Goal: Task Accomplishment & Management: Complete application form

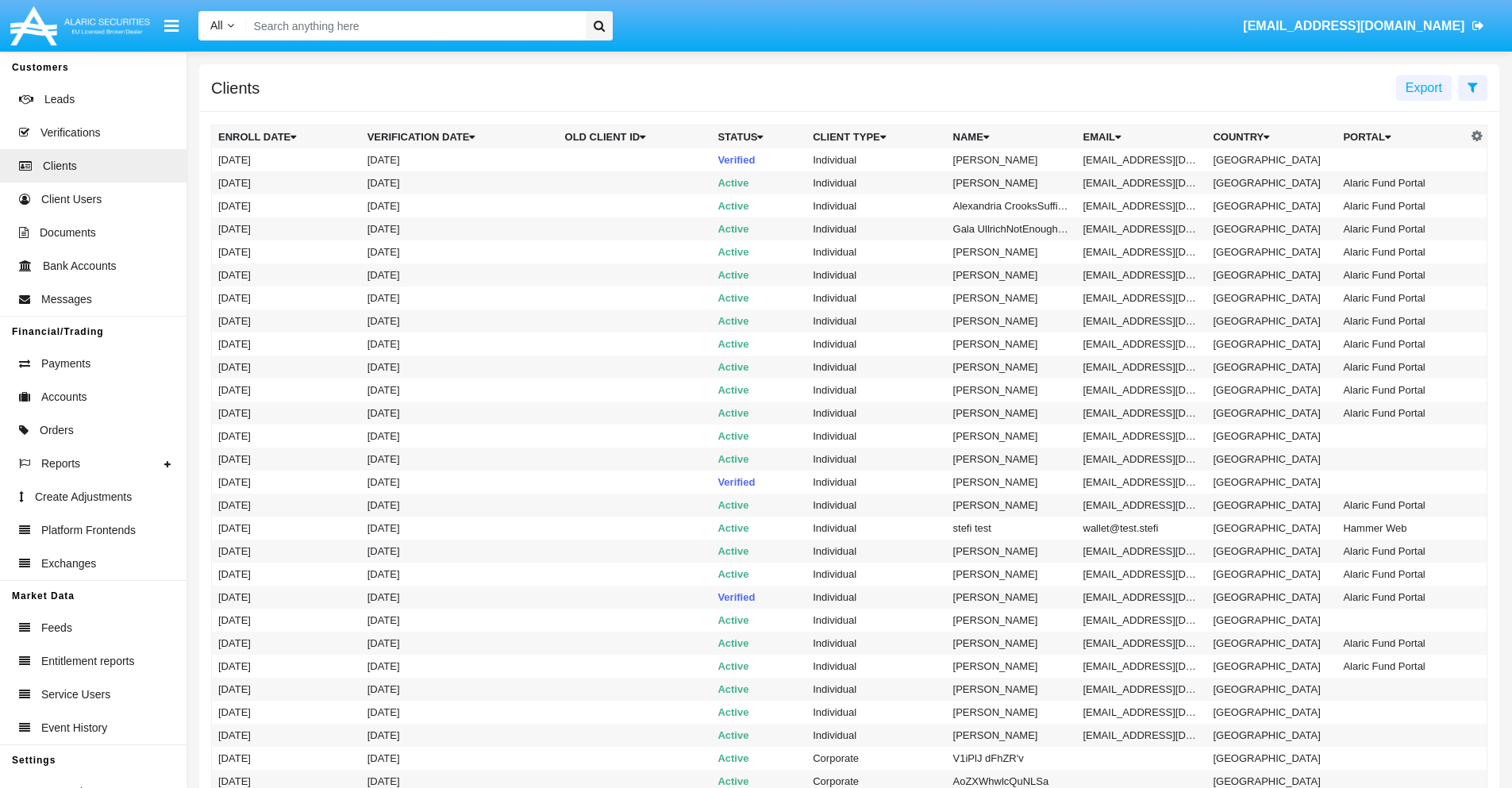
click at [1472, 86] on icon at bounding box center [1472, 86] width 11 height 13
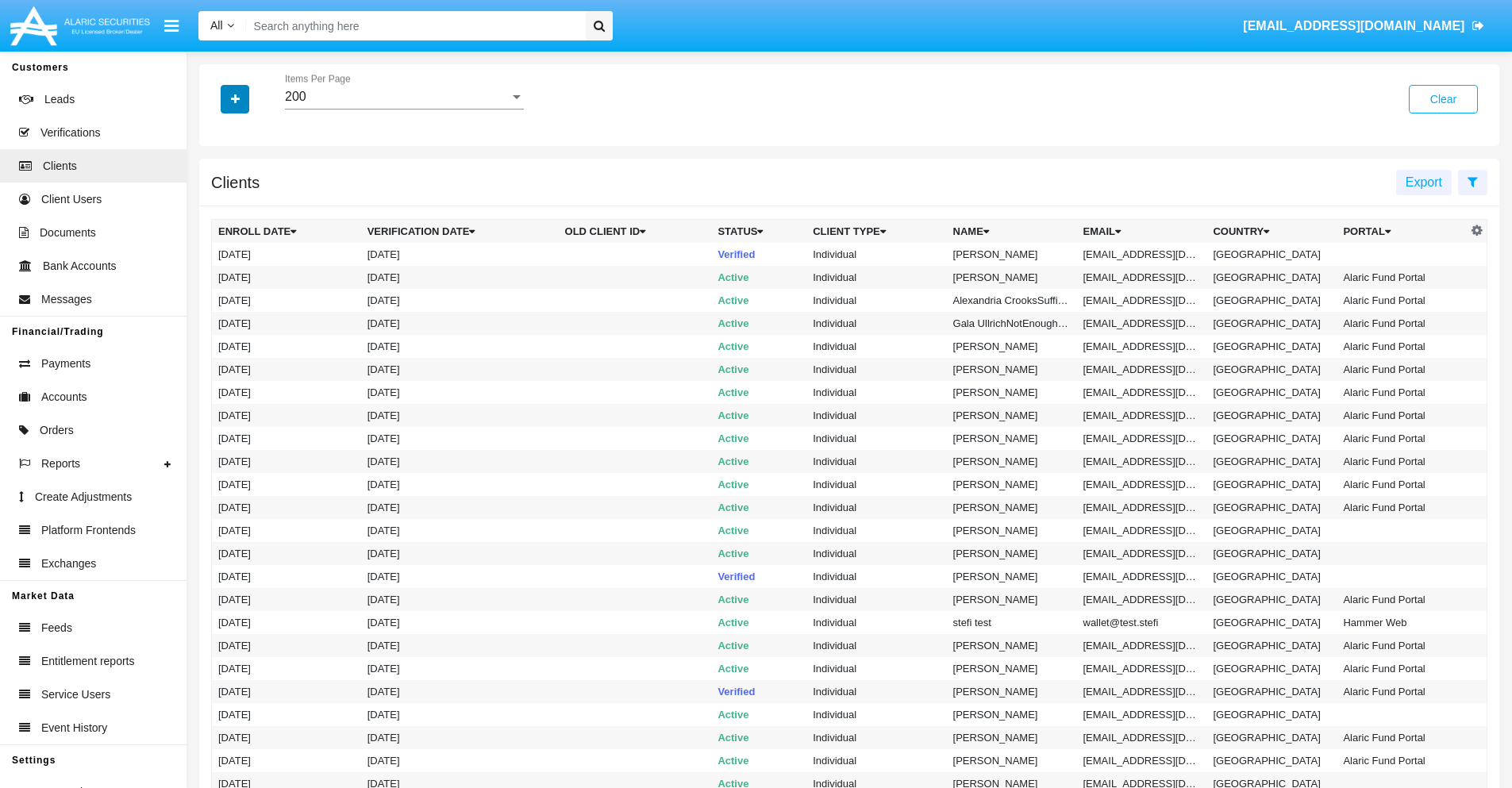
click at [235, 98] on icon "button" at bounding box center [235, 99] width 9 height 11
click at [247, 269] on span "Email" at bounding box center [246, 269] width 32 height 19
click at [218, 276] on input "Email" at bounding box center [217, 276] width 1 height 1
checkbox input "true"
click at [235, 98] on icon "button" at bounding box center [235, 99] width 9 height 11
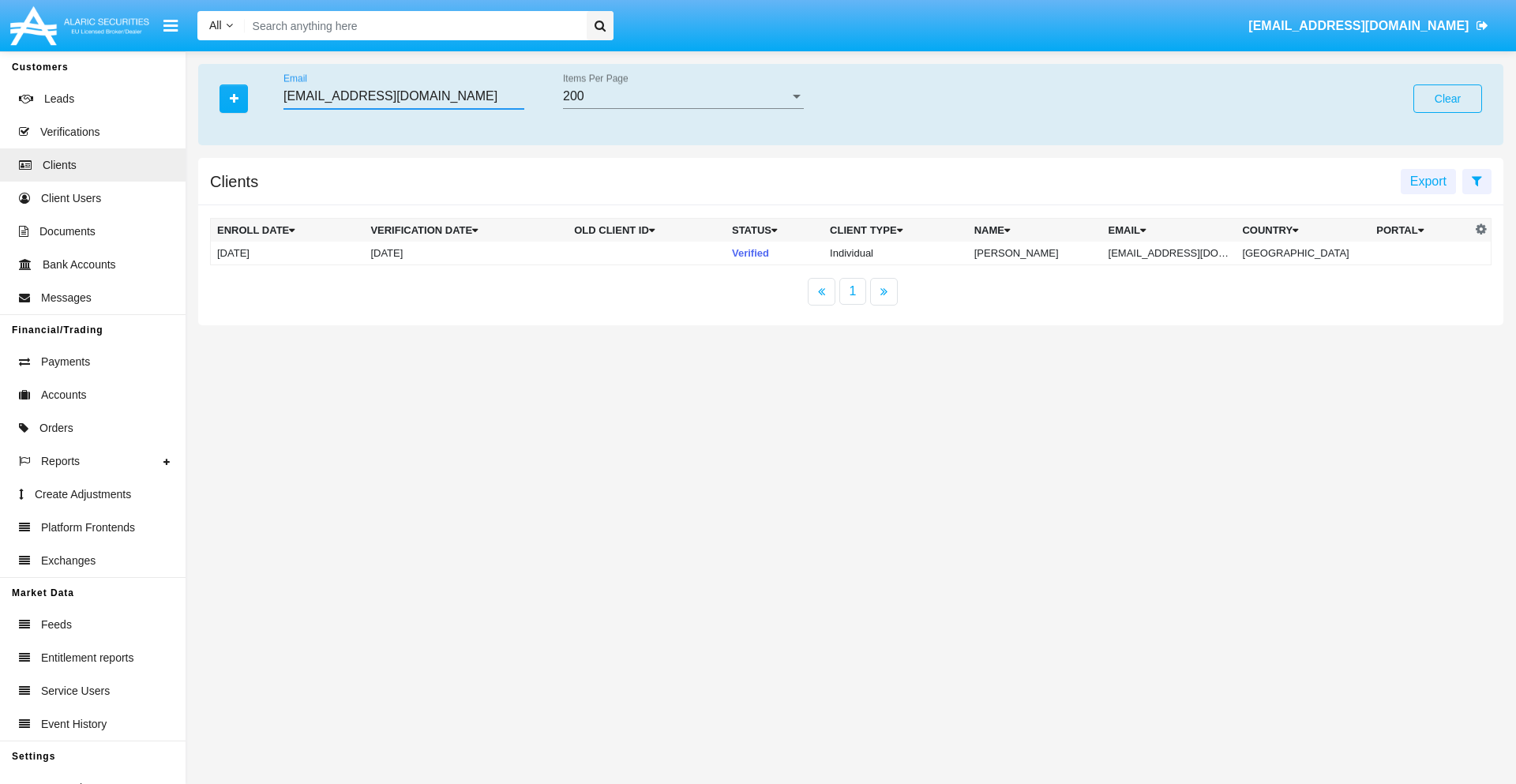
type input "kzuv8-rjjv@gisbzwogg.us"
click at [1177, 253] on td "kzuv8-rjjv@gisbzwogg.us" at bounding box center [1169, 253] width 134 height 24
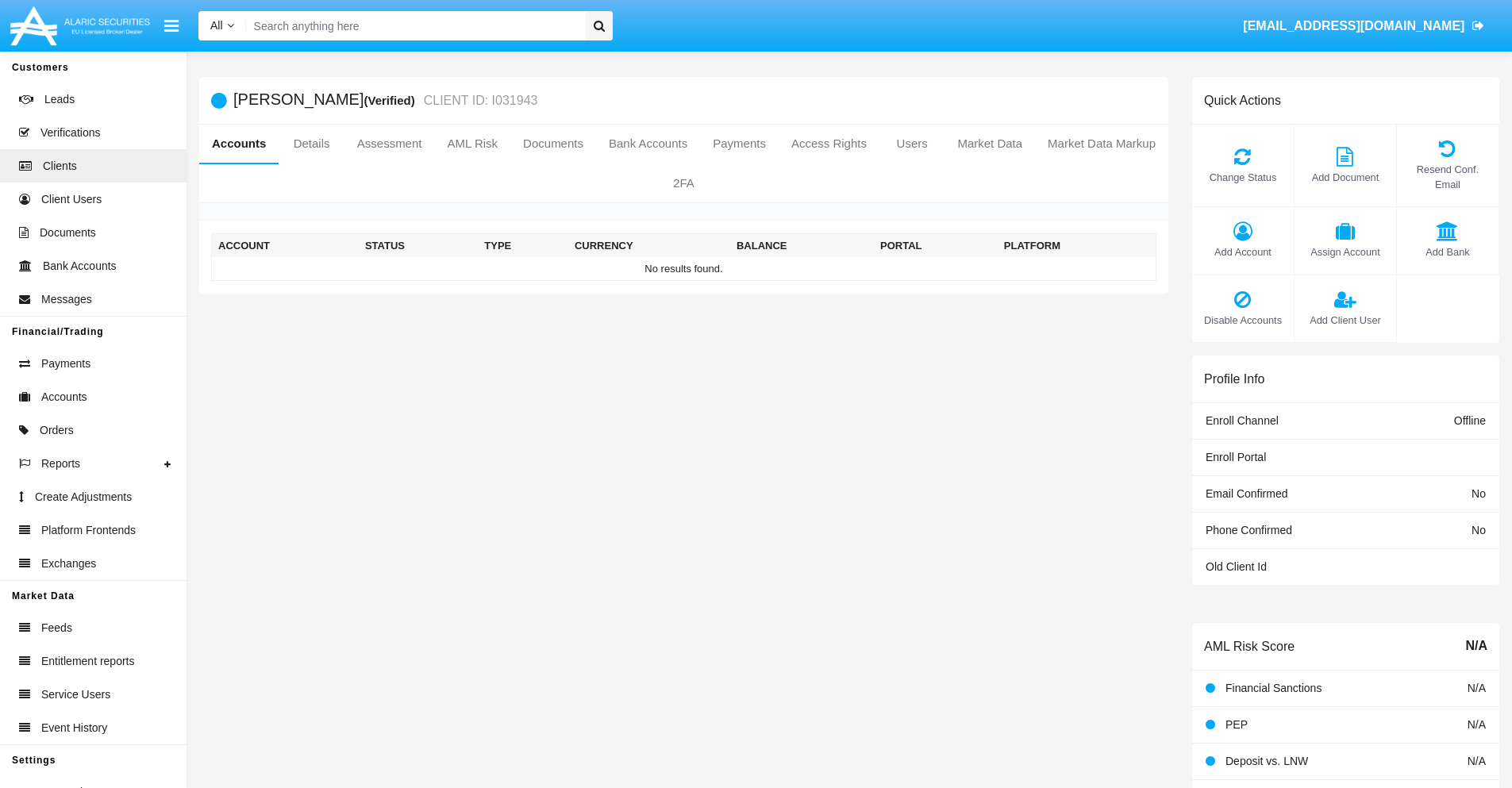
click at [1242, 251] on span "Add Account" at bounding box center [1243, 252] width 85 height 16
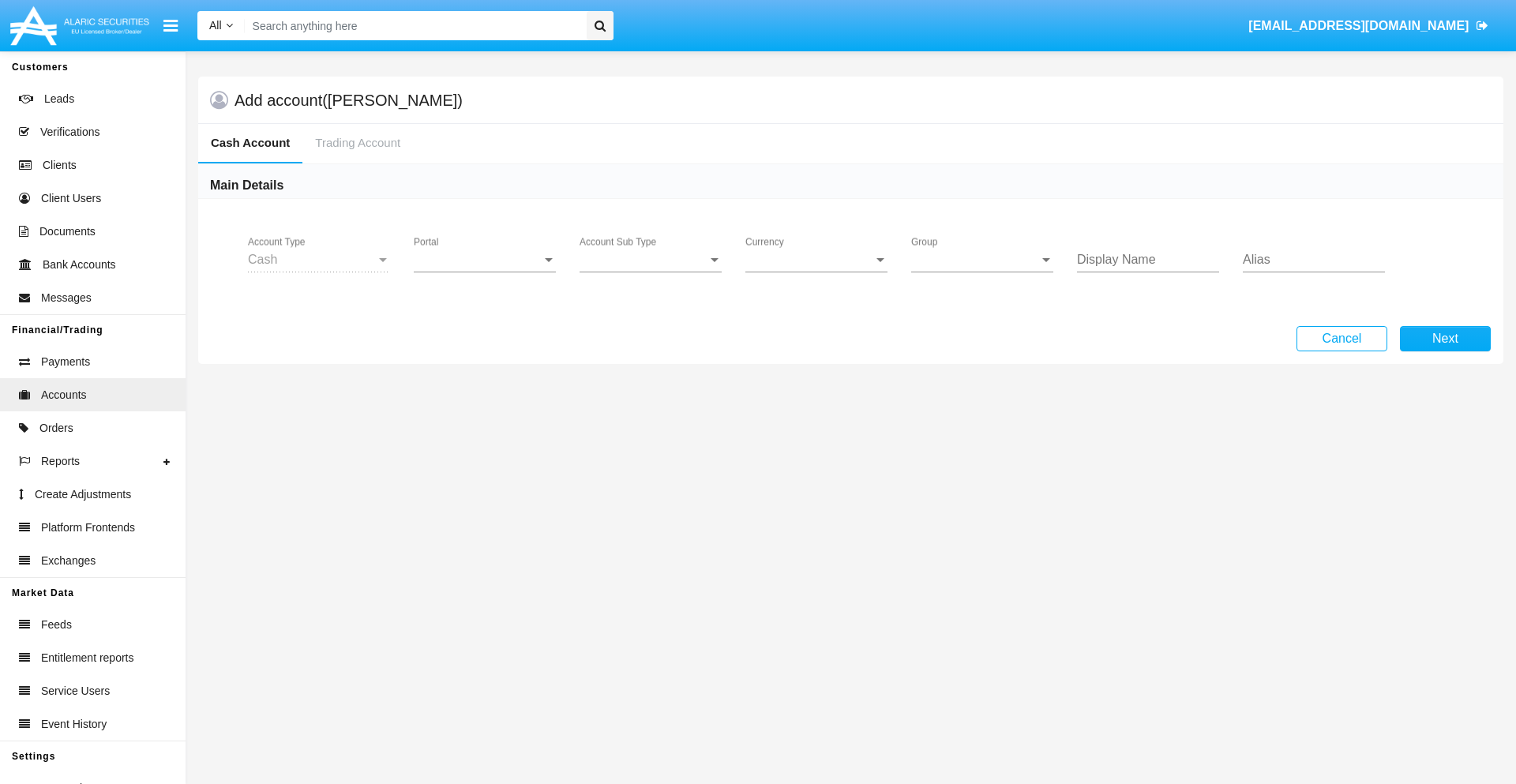
click at [485, 259] on span "Portal" at bounding box center [477, 259] width 128 height 14
click at [486, 385] on span "Alaric Pro" at bounding box center [486, 385] width 146 height 38
click at [650, 259] on span "Account Sub Type" at bounding box center [643, 259] width 128 height 14
click at [650, 272] on span "Trading Cash" at bounding box center [637, 271] width 117 height 38
click at [982, 259] on span "Group" at bounding box center [975, 259] width 128 height 14
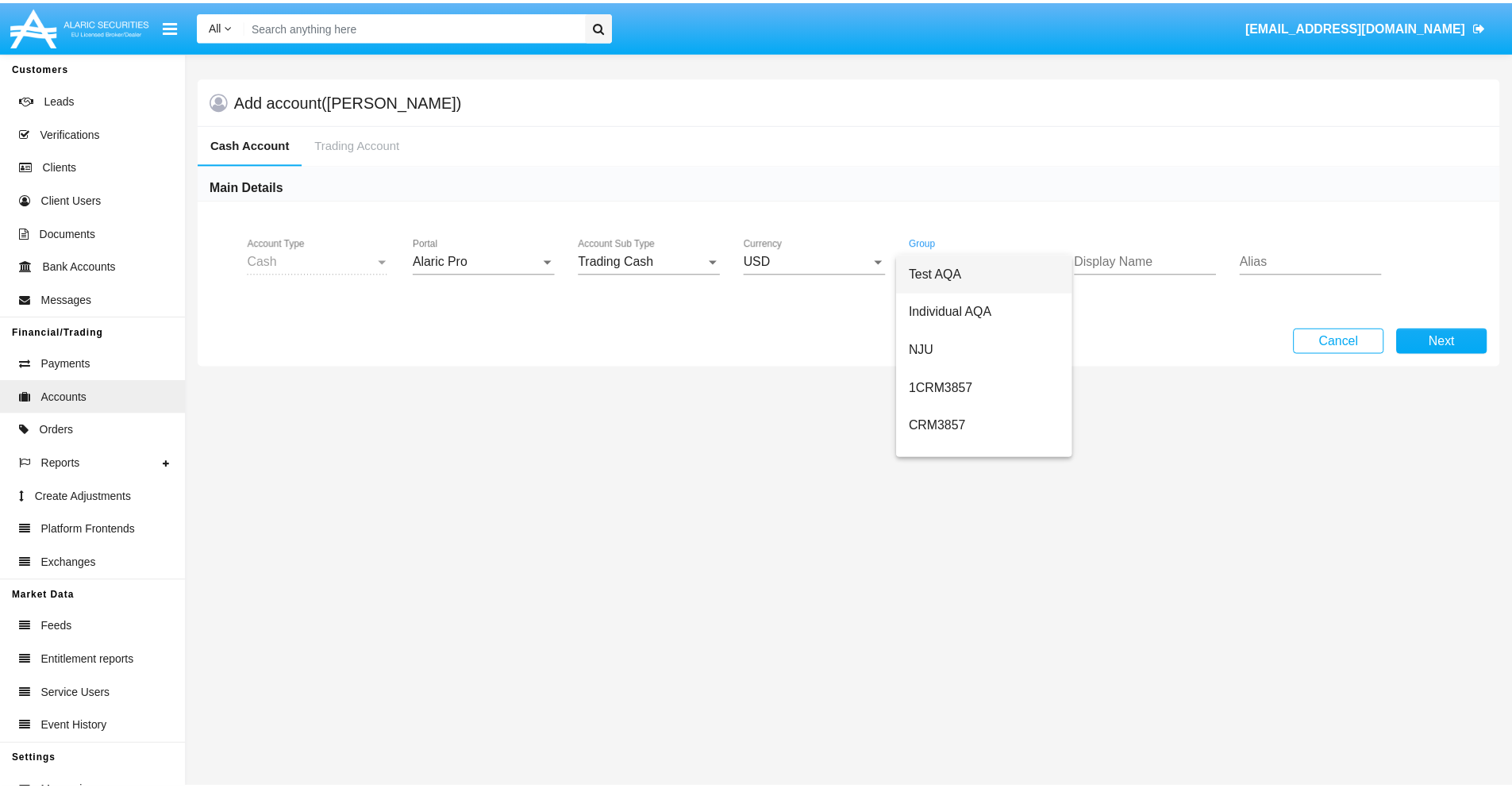
scroll to position [710, 0]
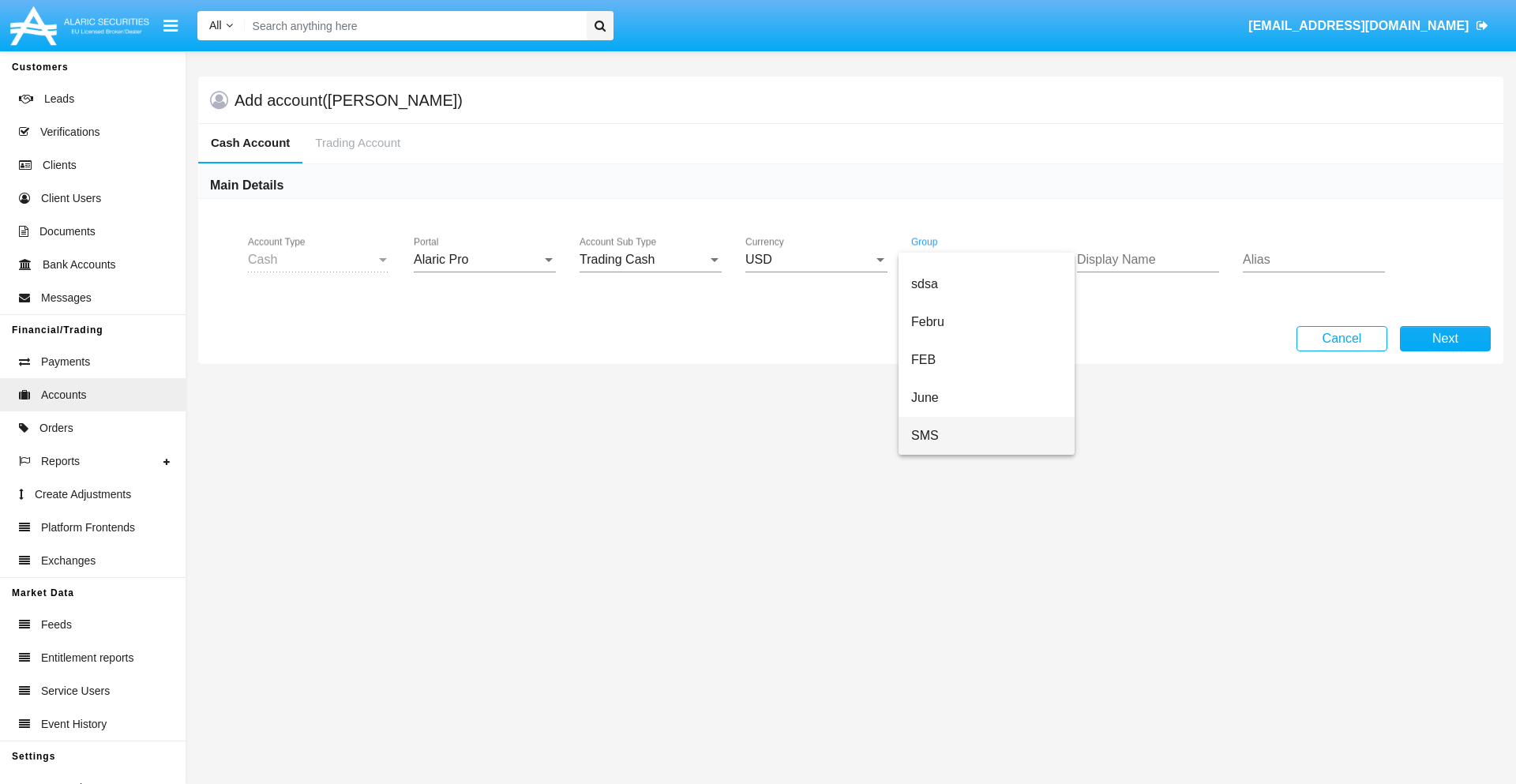
click at [986, 436] on span "SMS" at bounding box center [987, 435] width 150 height 38
type input "fuchsia"
type input "plum"
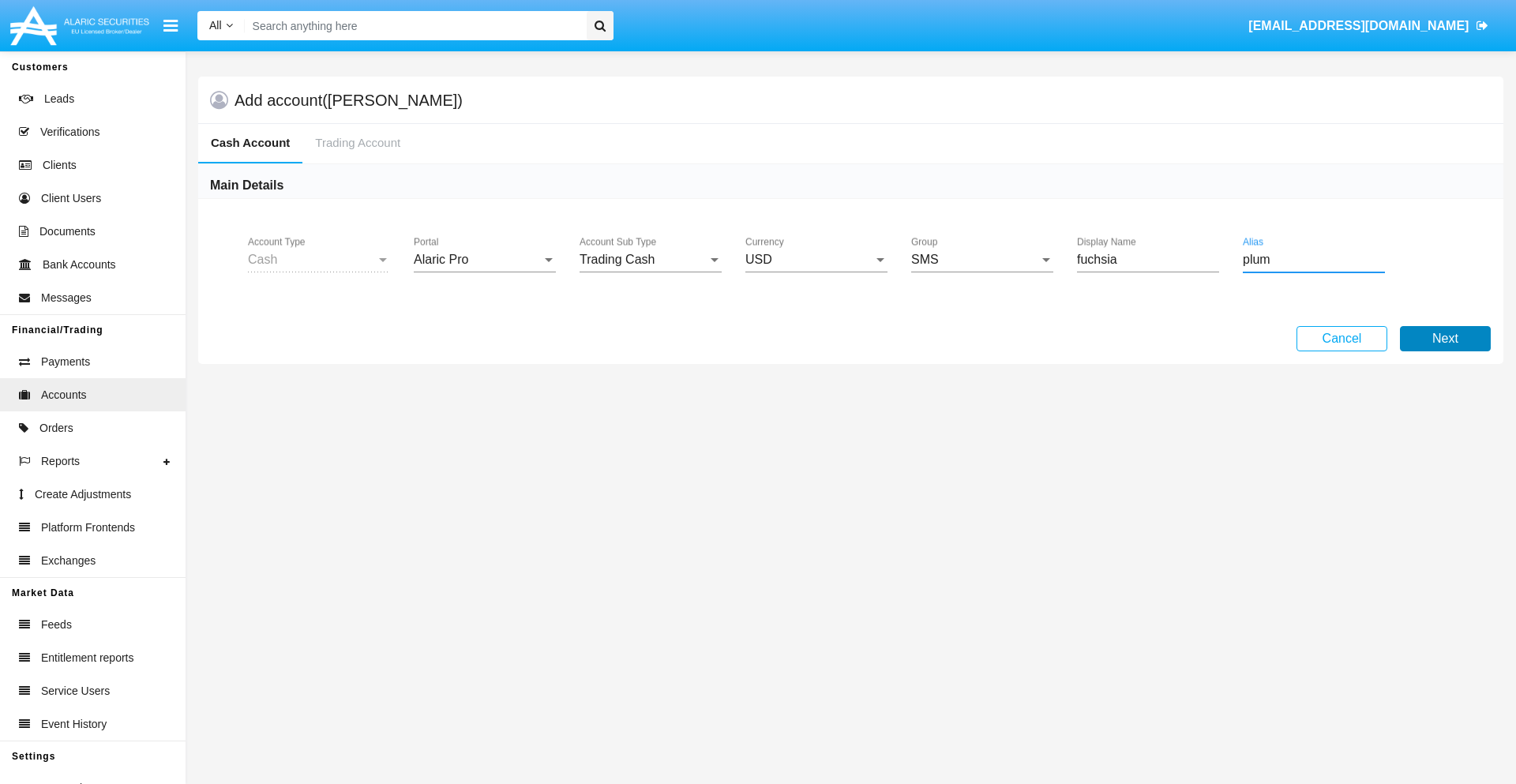
click at [1445, 338] on button "Next" at bounding box center [1445, 338] width 91 height 25
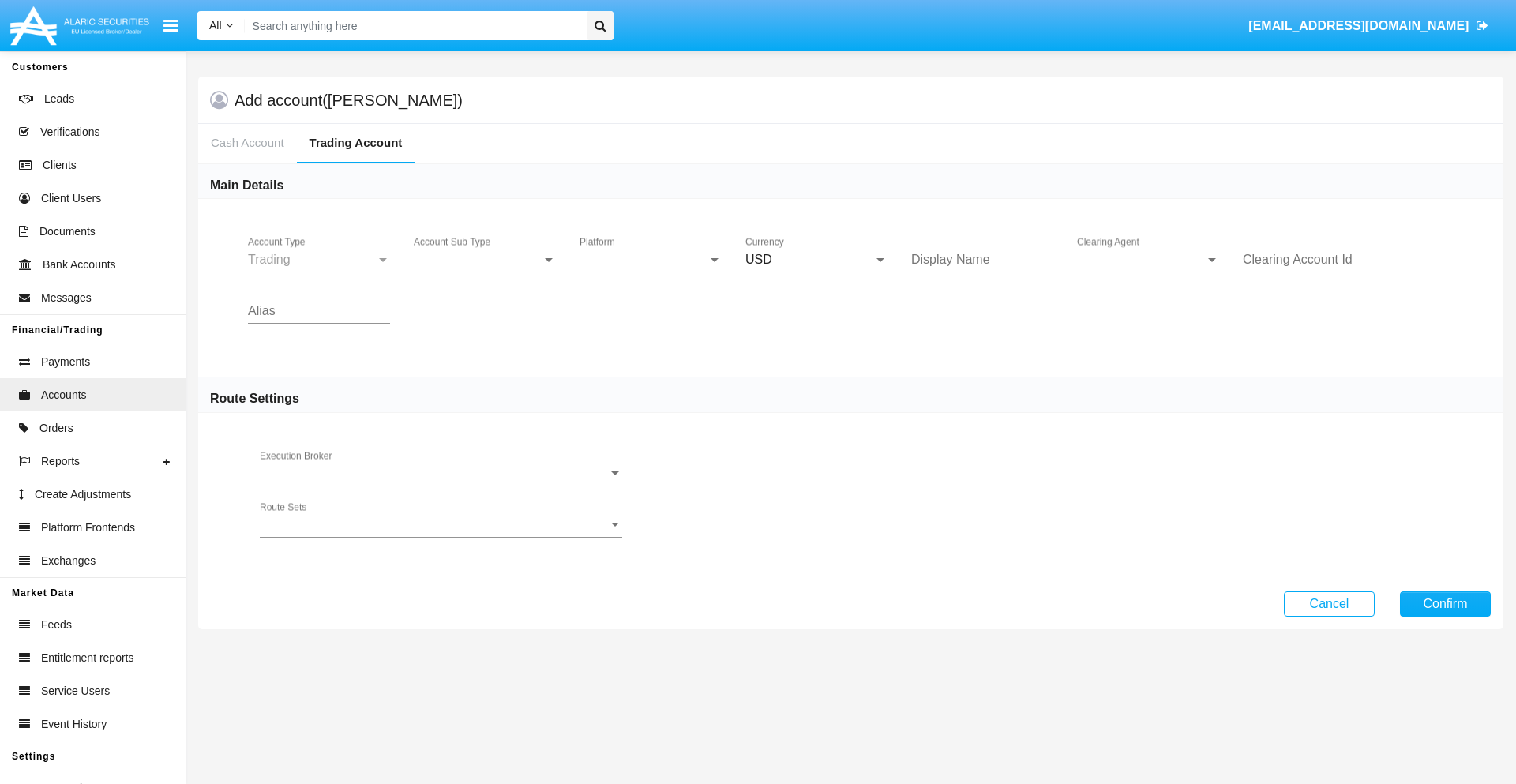
click at [485, 259] on span "Account Sub Type" at bounding box center [477, 259] width 128 height 14
click at [485, 272] on span "Trading" at bounding box center [484, 271] width 142 height 38
click at [650, 259] on span "Platform" at bounding box center [643, 259] width 128 height 14
click at [650, 272] on span "Hammer Lite" at bounding box center [650, 271] width 142 height 38
click at [1148, 259] on span "Clearing Agent" at bounding box center [1140, 259] width 128 height 14
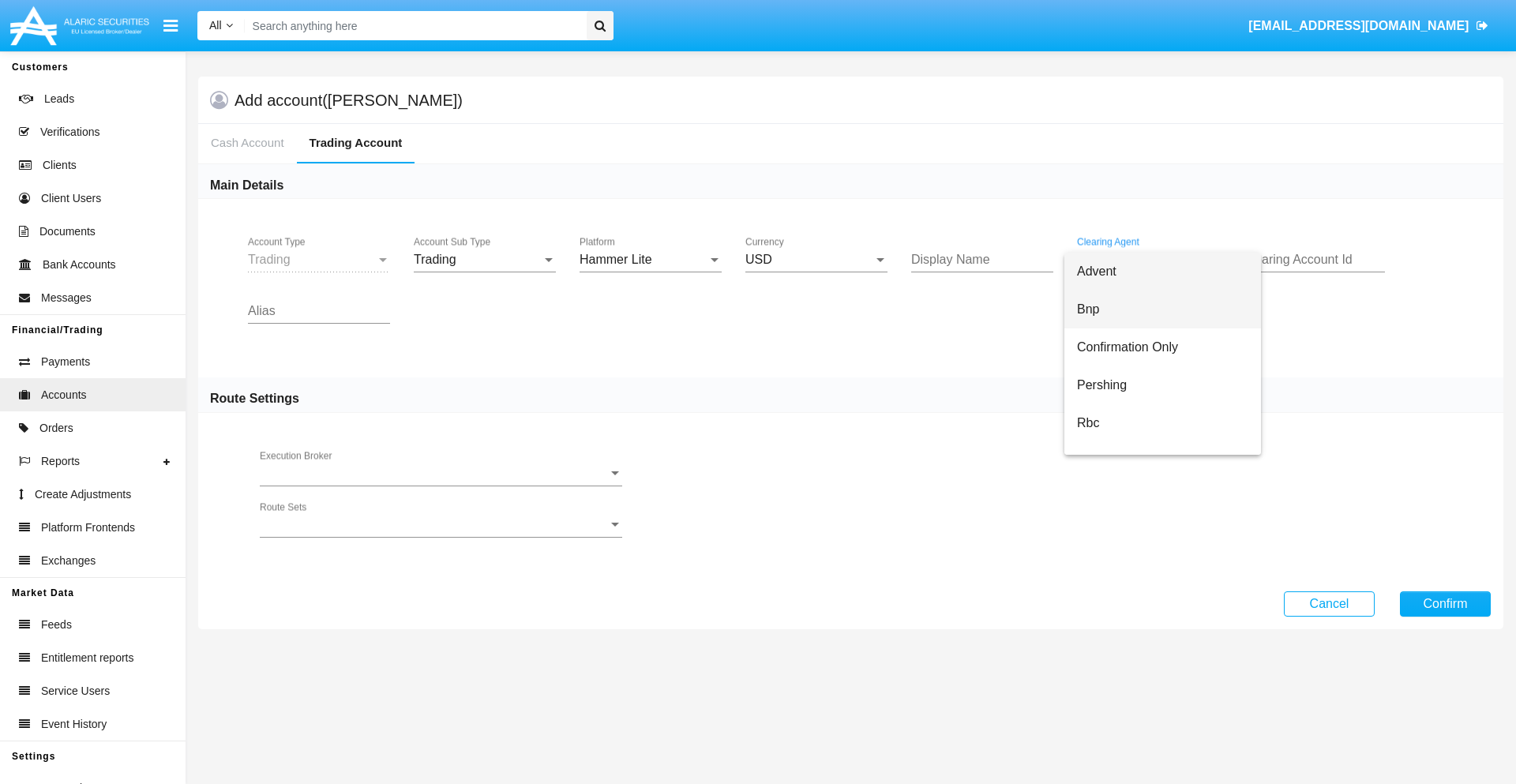
click at [1162, 310] on span "Bnp" at bounding box center [1162, 309] width 172 height 38
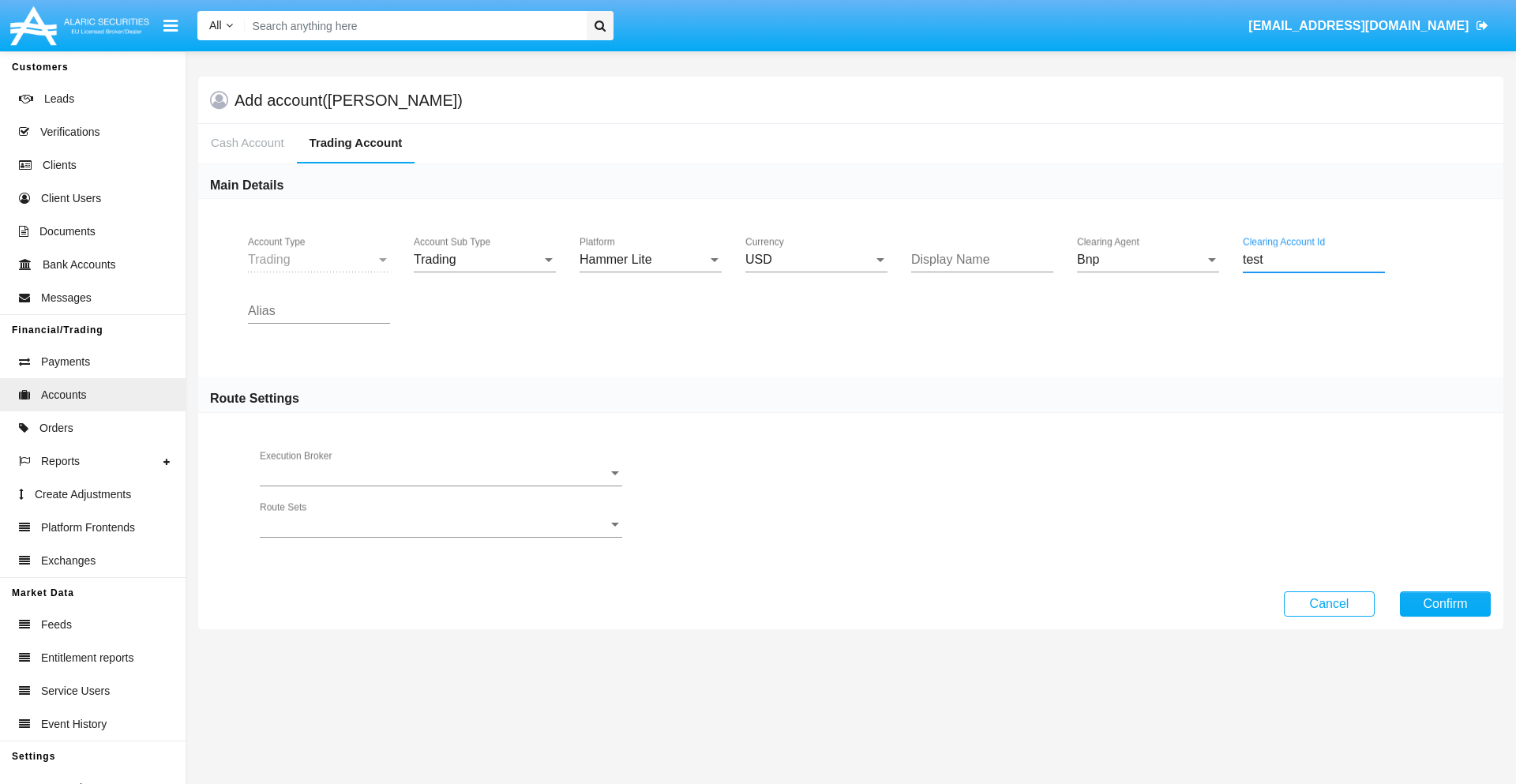
type input "test"
type input "pink"
type input "purple"
click at [1445, 603] on button "Confirm" at bounding box center [1445, 604] width 91 height 25
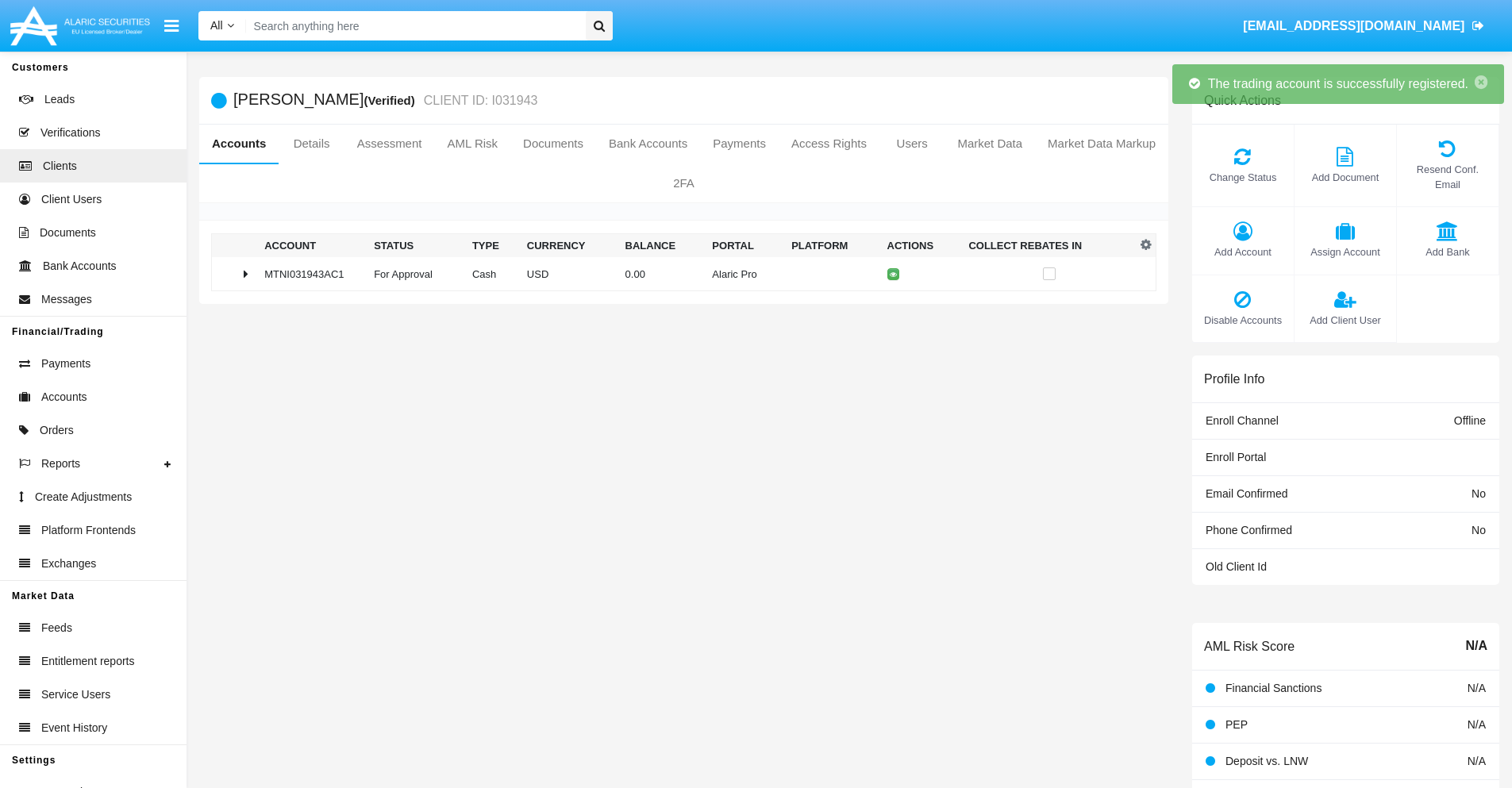
click at [678, 273] on td "0.00" at bounding box center [662, 273] width 87 height 34
click at [893, 273] on icon at bounding box center [896, 273] width 7 height 7
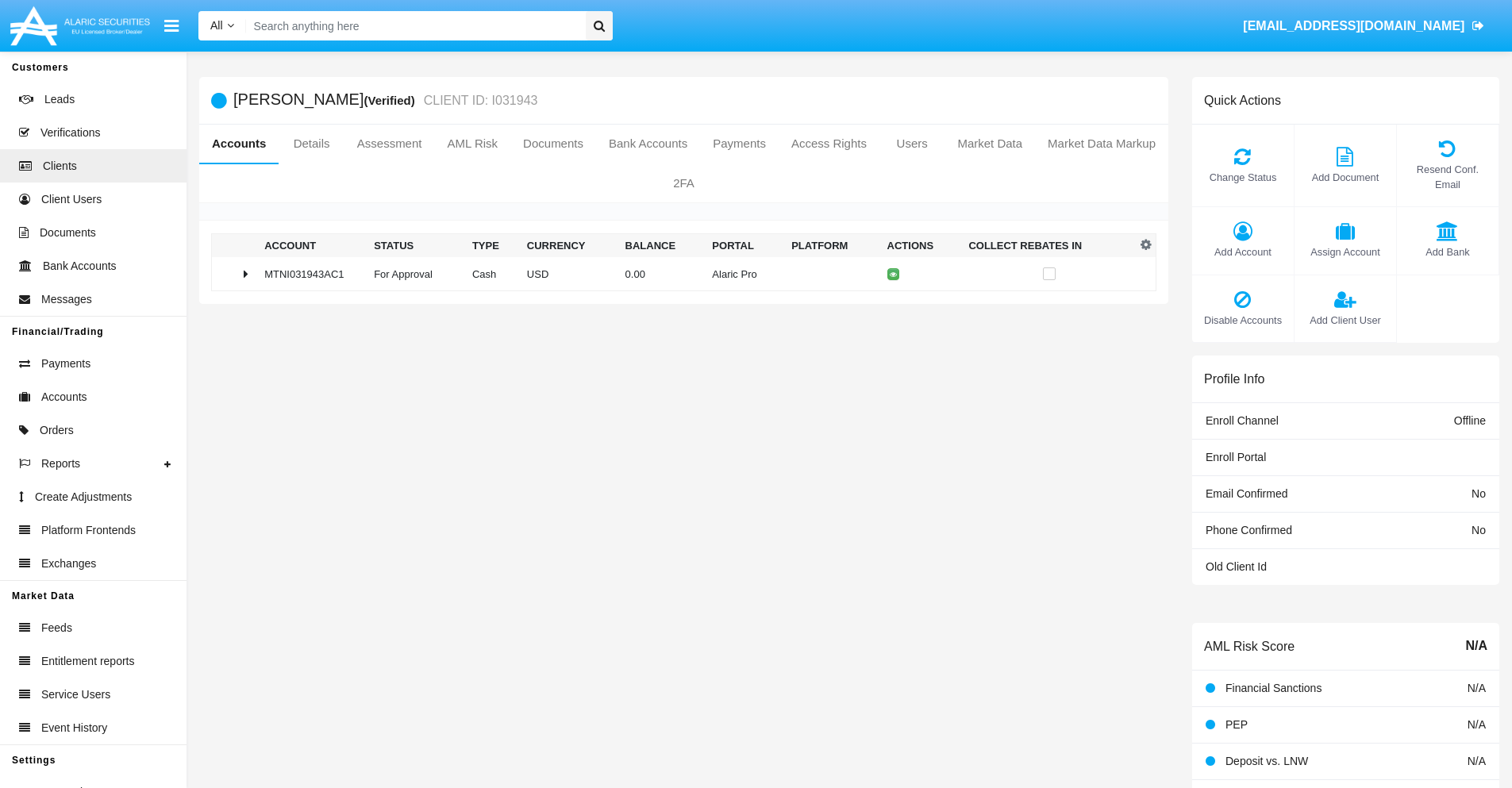
click at [678, 273] on td "0.00" at bounding box center [662, 273] width 87 height 34
click at [893, 307] on icon at bounding box center [896, 306] width 7 height 7
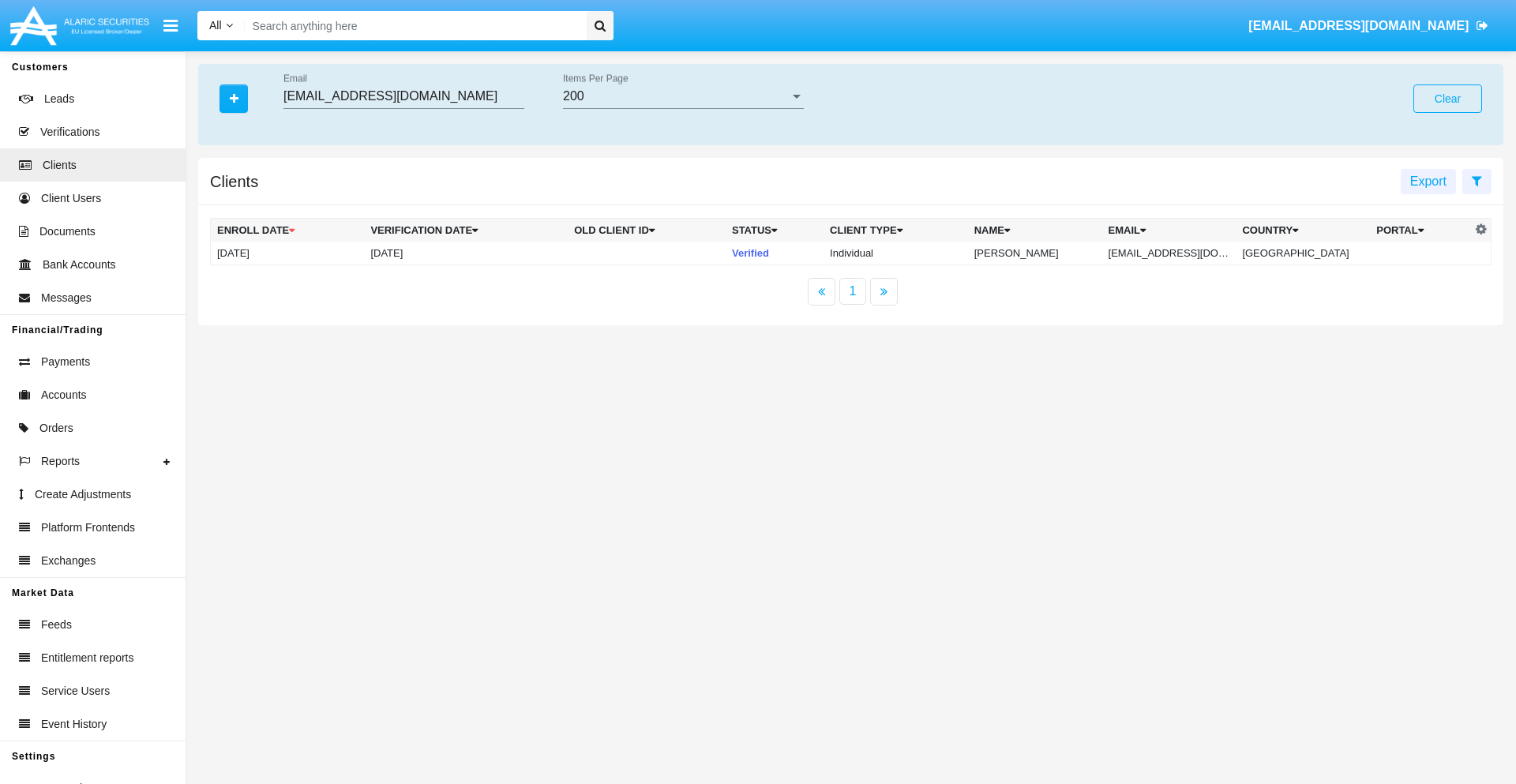
click at [1447, 98] on button "Clear" at bounding box center [1447, 98] width 68 height 28
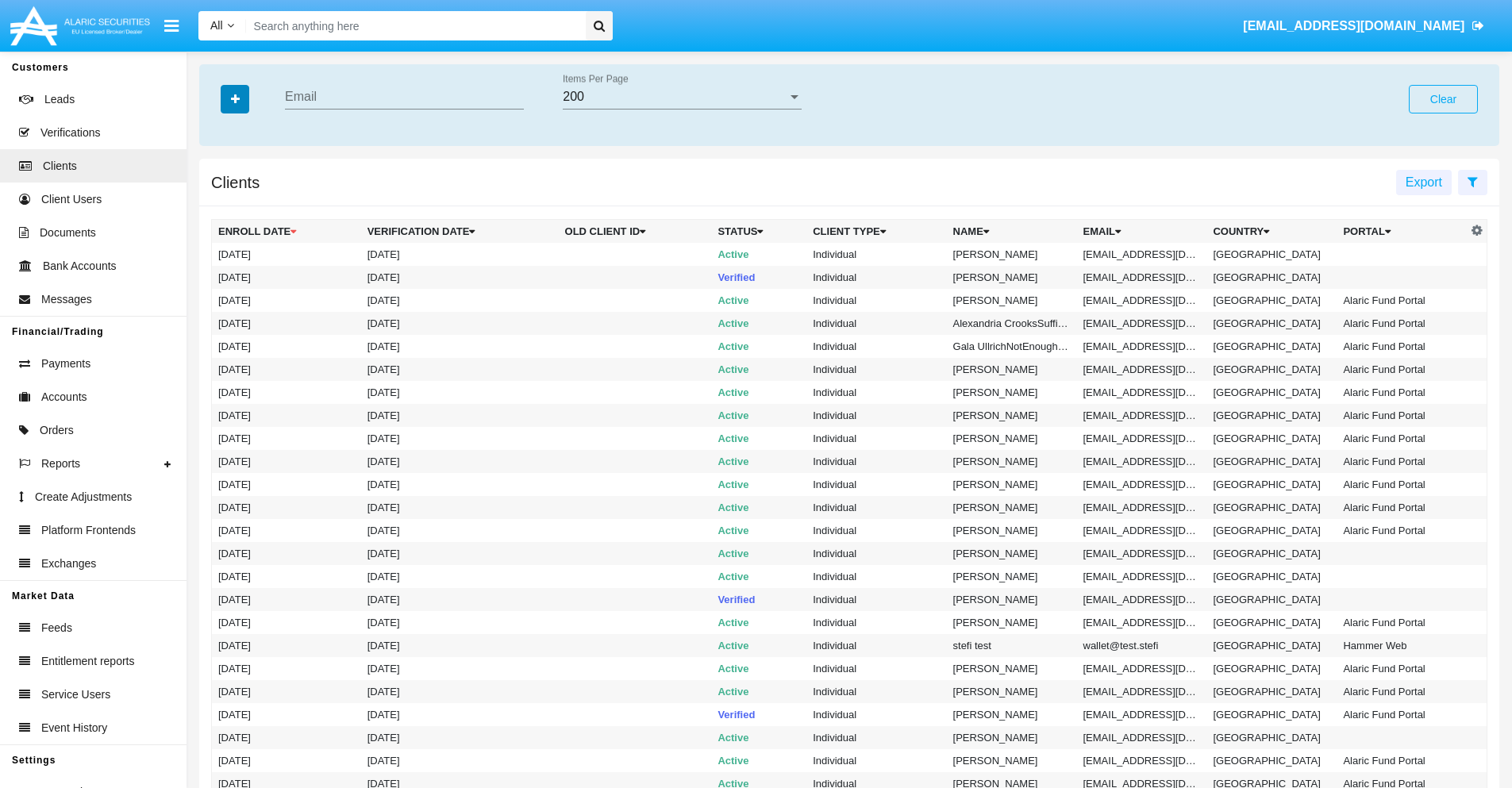
click at [235, 98] on icon "button" at bounding box center [235, 99] width 9 height 11
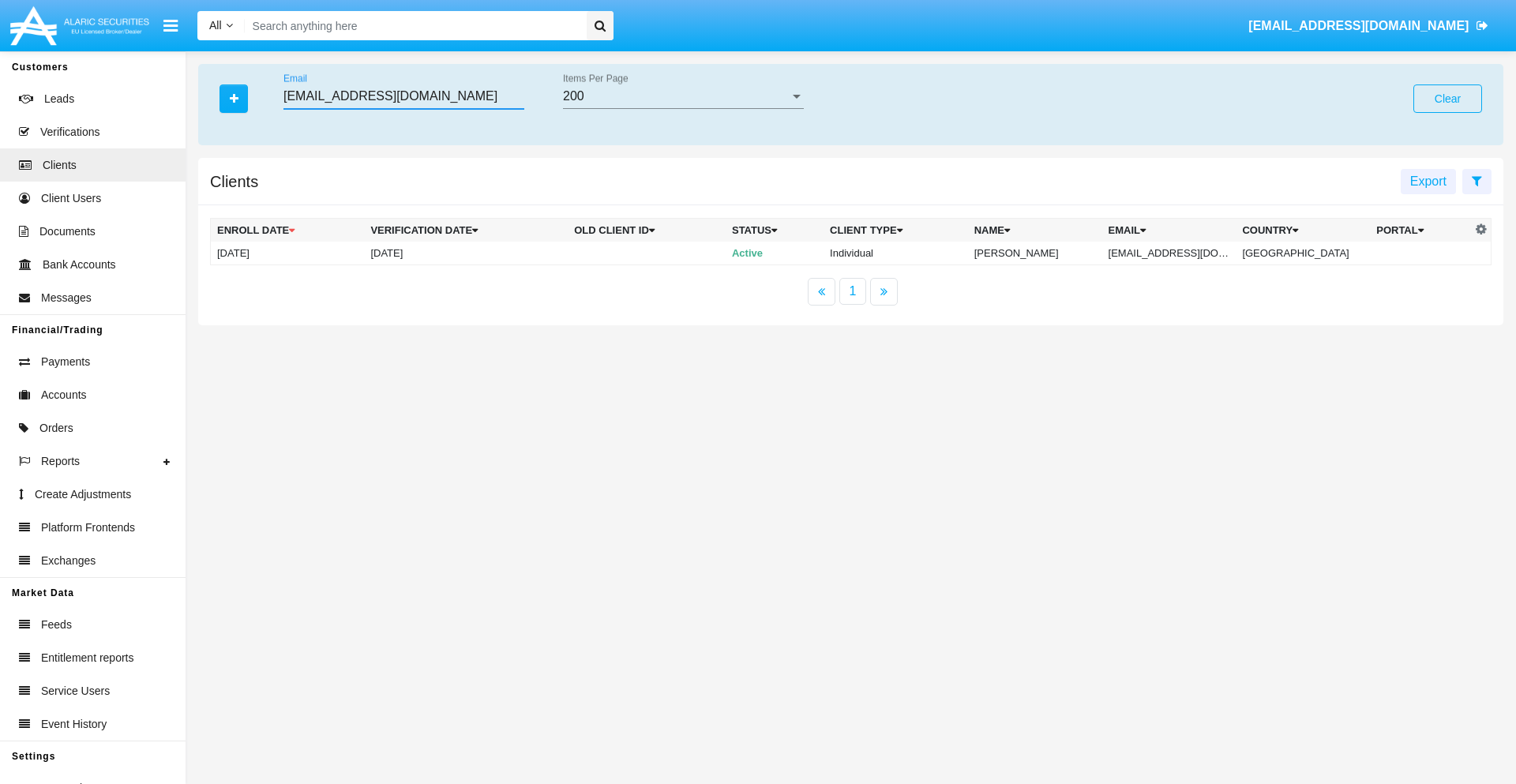
type input "3x7nsjd2ozy@hsrw.1b.biz"
click at [1180, 253] on td "3x7nsjd2ozy@hsrw.1b.biz" at bounding box center [1169, 253] width 134 height 24
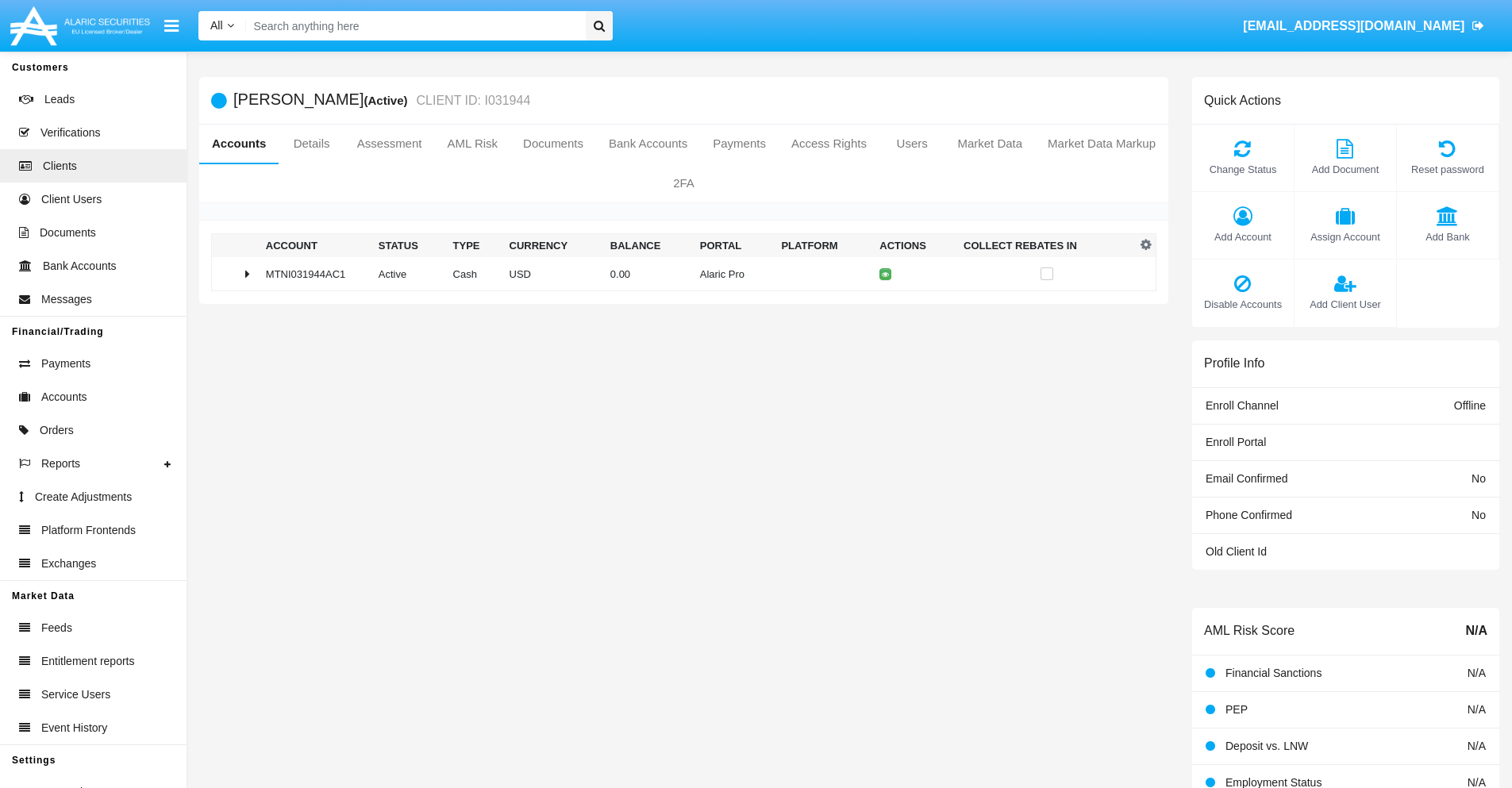
click at [1242, 236] on span "Add Account" at bounding box center [1243, 237] width 85 height 16
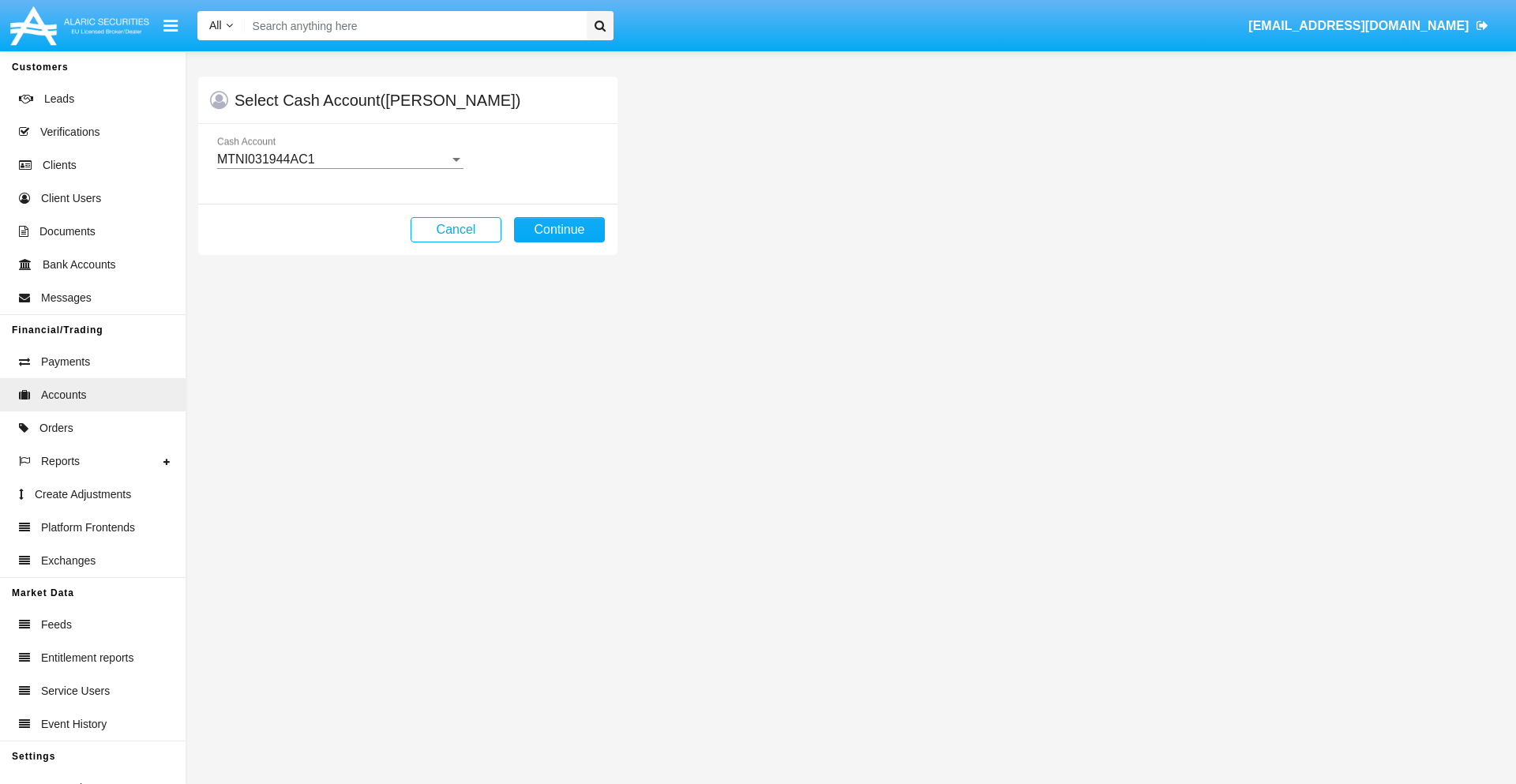
click at [339, 159] on div "MTNI031944AC1" at bounding box center [333, 159] width 232 height 14
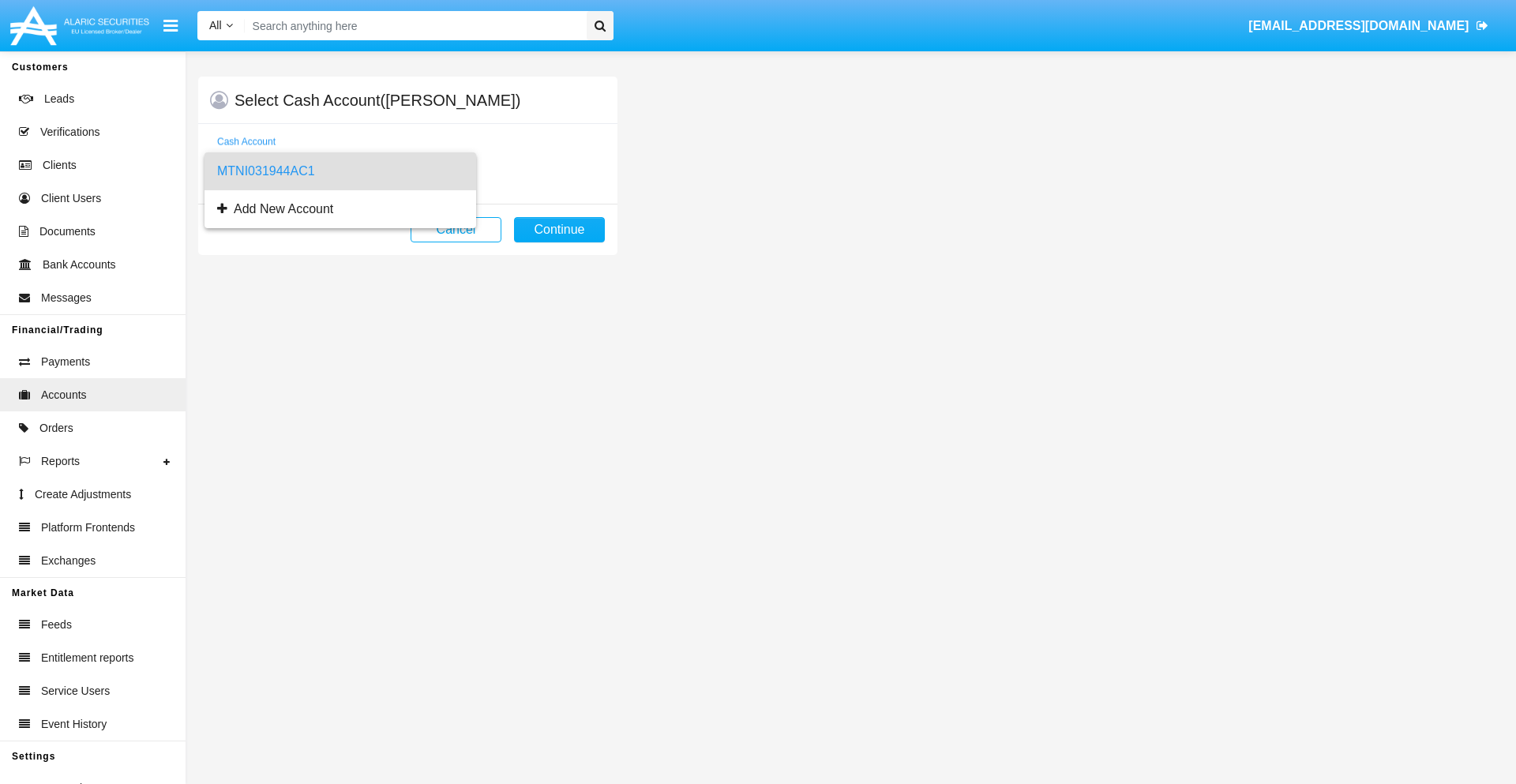
click at [339, 172] on span "MTNI031944AC1" at bounding box center [339, 171] width 246 height 38
click at [559, 230] on button "Continue" at bounding box center [559, 230] width 91 height 25
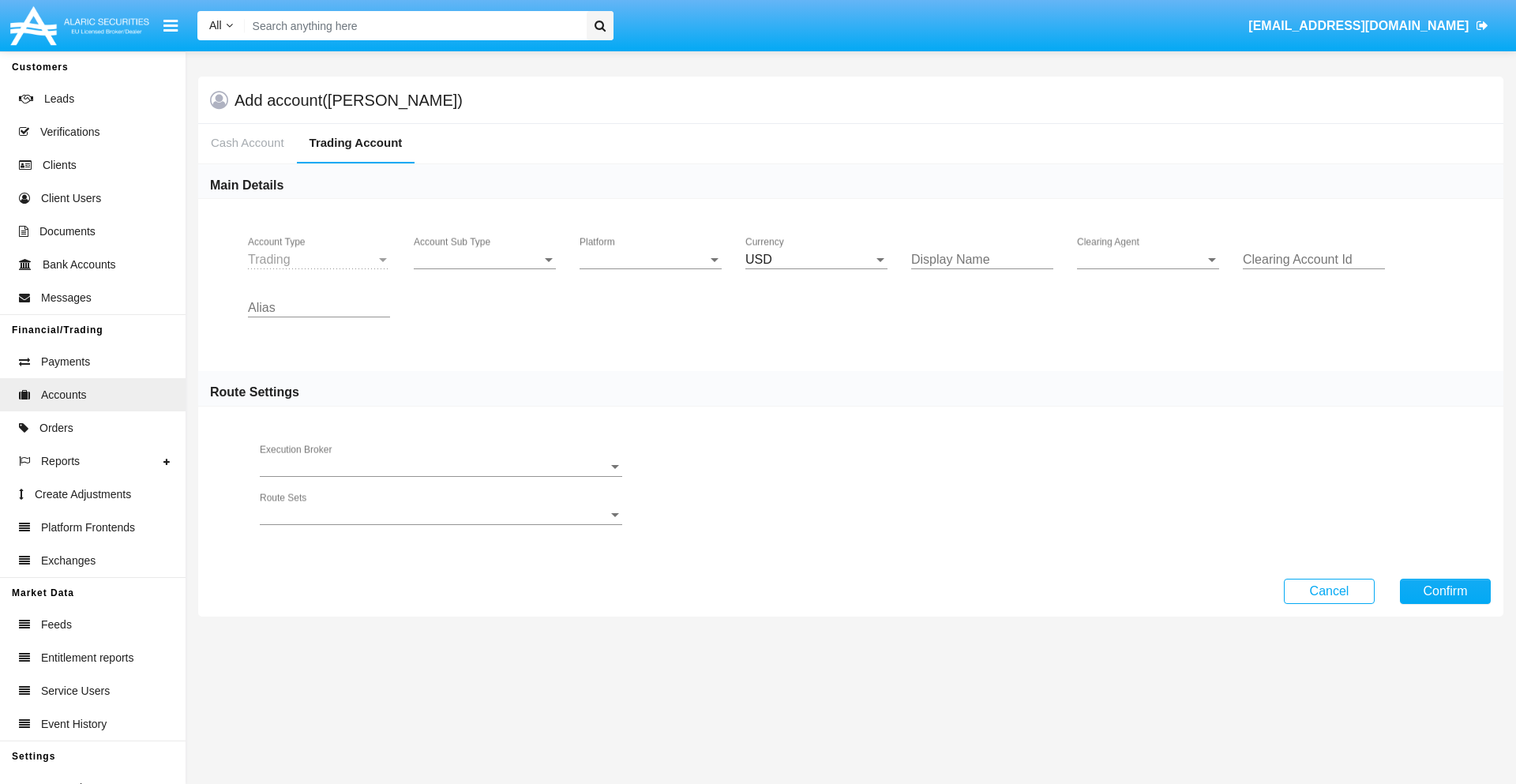
click at [485, 259] on span "Account Sub Type" at bounding box center [477, 259] width 128 height 14
click at [485, 272] on span "Trading" at bounding box center [484, 271] width 142 height 38
click at [650, 259] on span "Platform" at bounding box center [643, 259] width 128 height 14
click at [650, 272] on span "Hammer Lite" at bounding box center [650, 271] width 142 height 38
click at [1148, 259] on span "Clearing Agent" at bounding box center [1140, 259] width 128 height 14
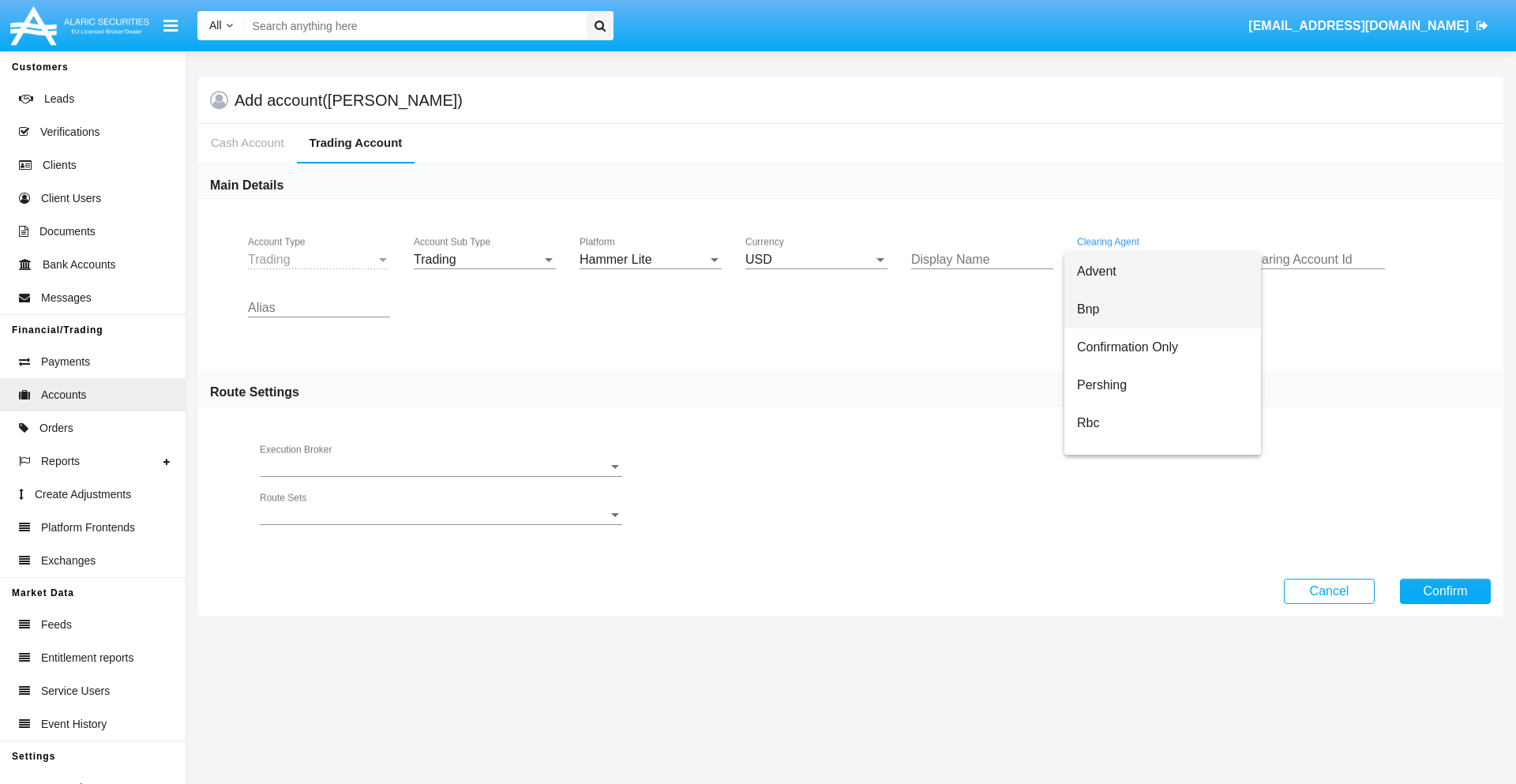
click at [1162, 310] on span "Bnp" at bounding box center [1162, 309] width 172 height 38
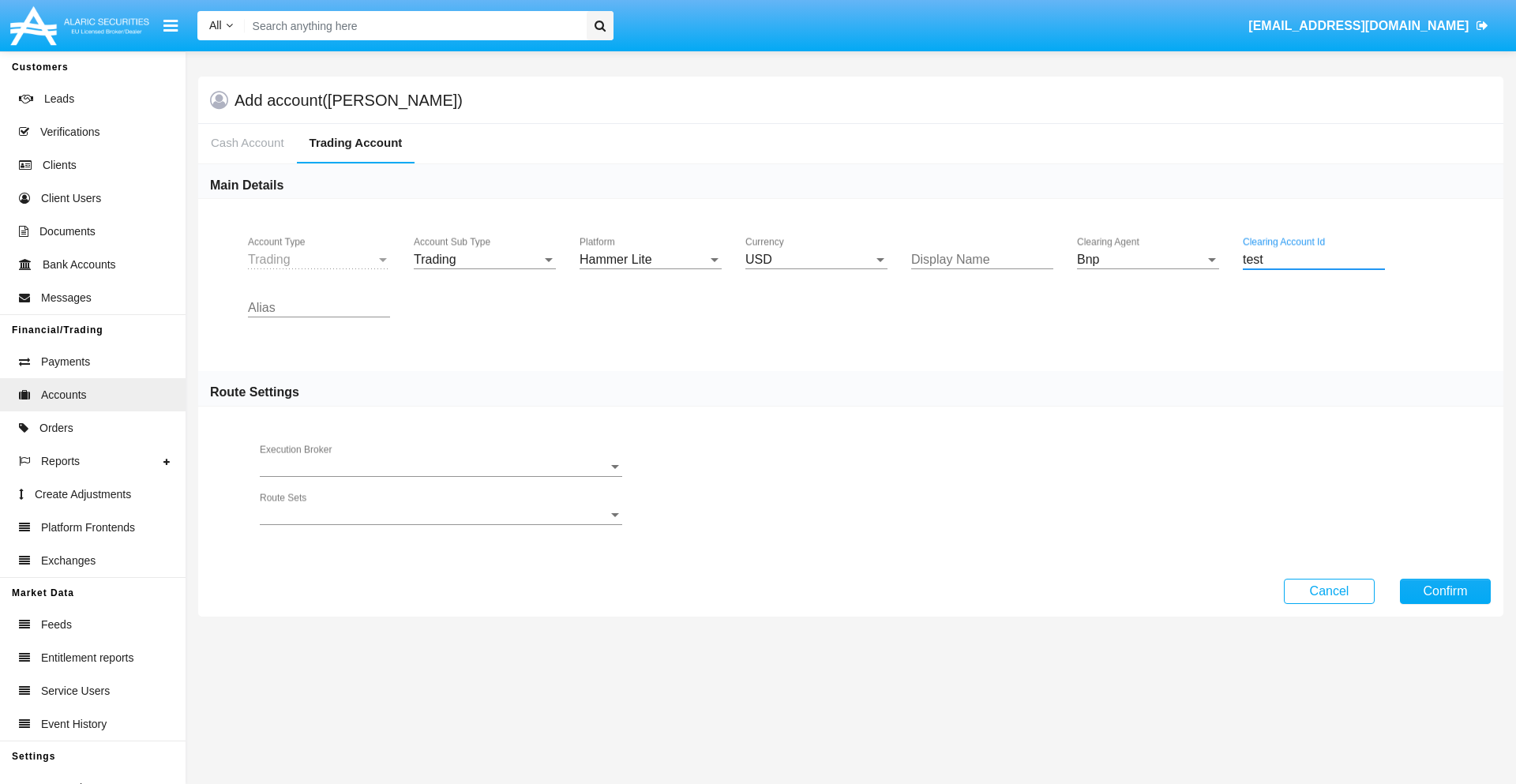
type input "test"
type input "fuchsia"
type input "green"
click at [1445, 590] on button "Confirm" at bounding box center [1445, 591] width 91 height 25
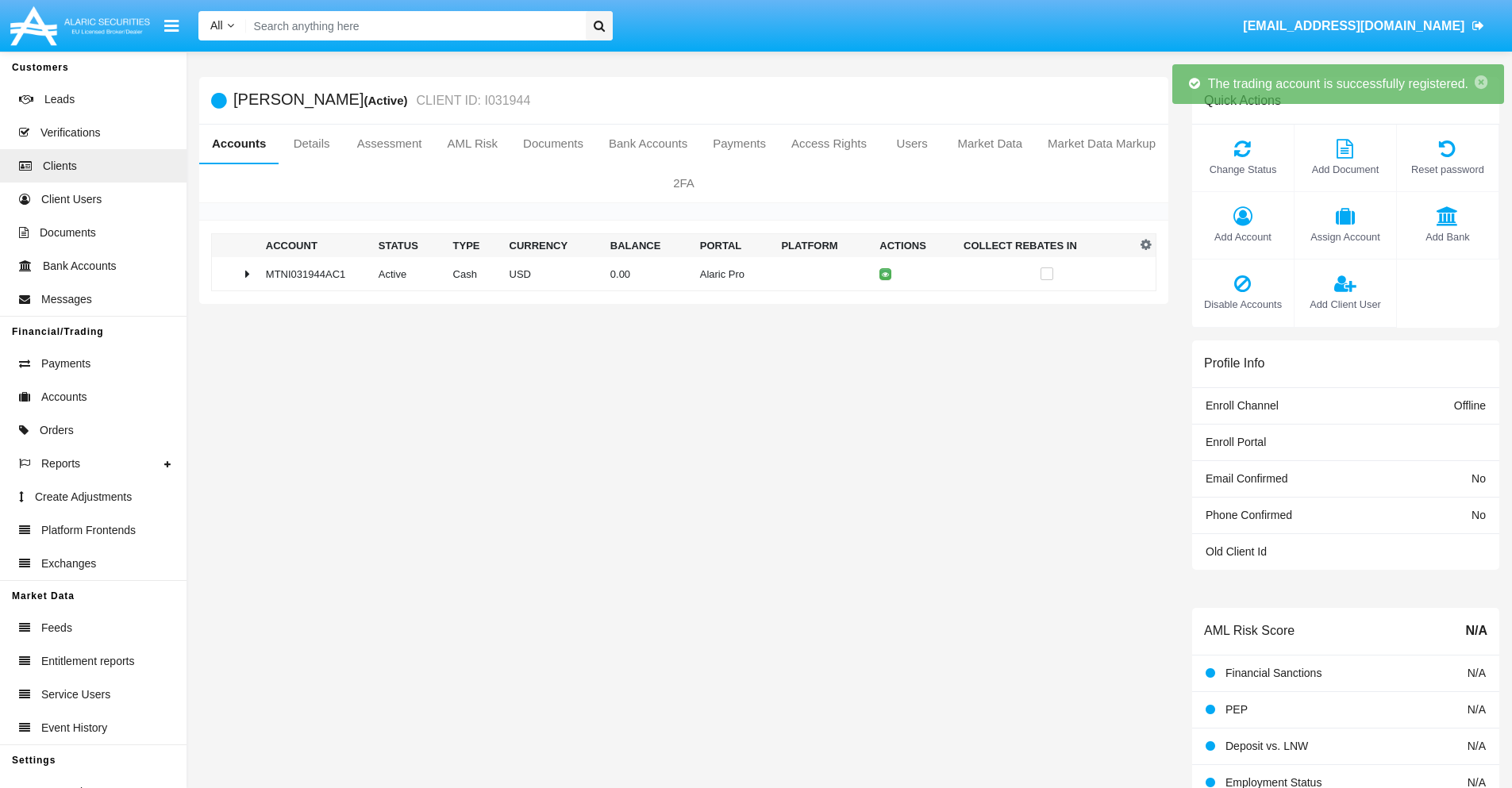
click at [678, 273] on td "0.00" at bounding box center [649, 273] width 89 height 34
